Goal: Navigation & Orientation: Find specific page/section

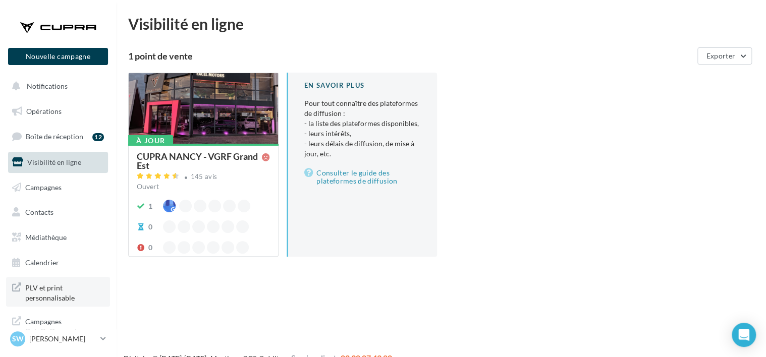
scroll to position [2, 0]
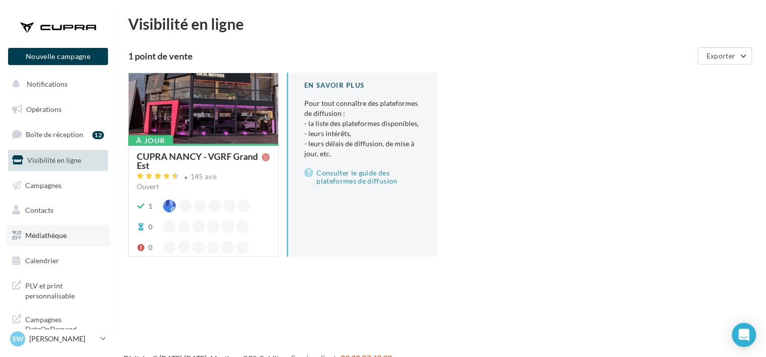
click at [61, 241] on link "Médiathèque" at bounding box center [58, 235] width 104 height 21
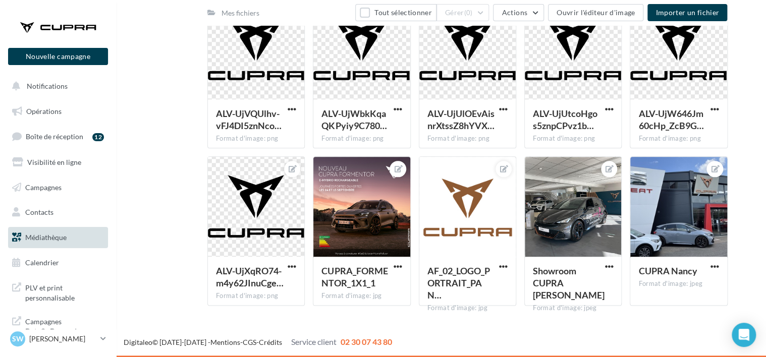
scroll to position [2, 0]
click at [60, 155] on link "Visibilité en ligne" at bounding box center [58, 160] width 104 height 21
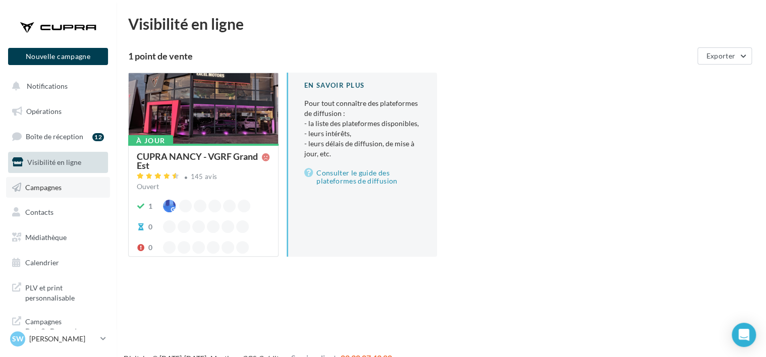
click at [57, 194] on link "Campagnes" at bounding box center [58, 187] width 104 height 21
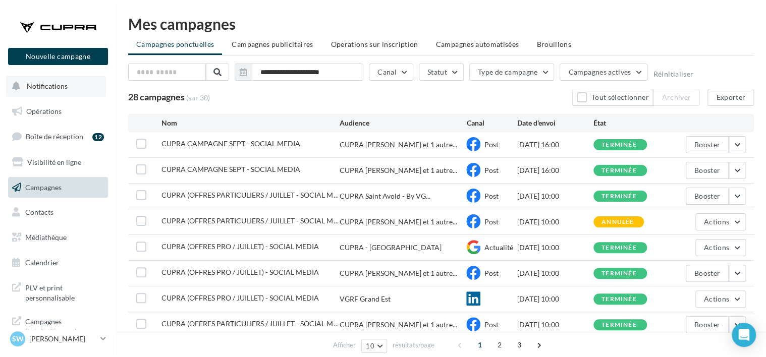
click at [61, 89] on span "Notifications" at bounding box center [47, 86] width 41 height 9
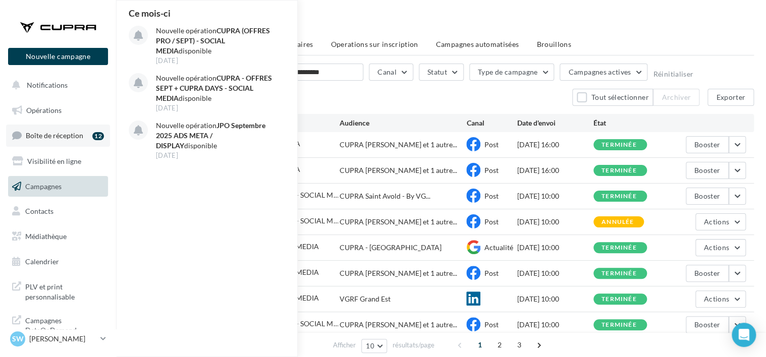
scroll to position [2, 0]
click at [49, 238] on span "Médiathèque" at bounding box center [45, 235] width 41 height 9
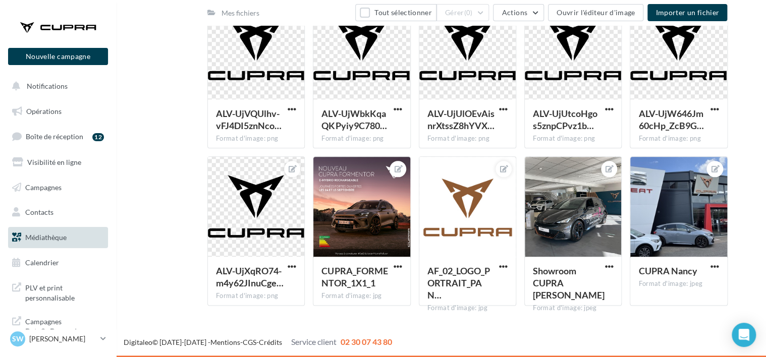
scroll to position [2, 0]
click at [73, 130] on span "Boîte de réception" at bounding box center [55, 134] width 58 height 9
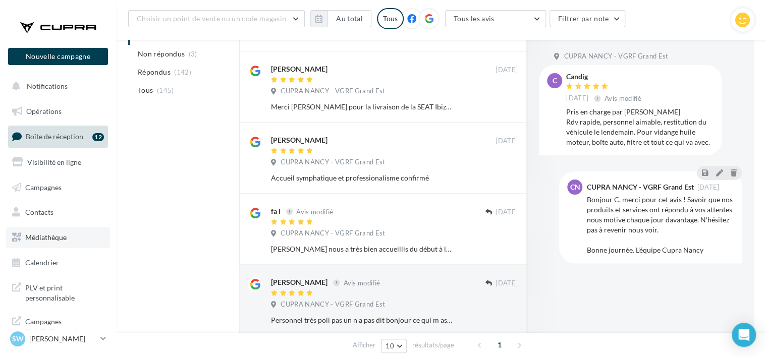
scroll to position [2, 0]
